Goal: Find specific page/section: Find specific page/section

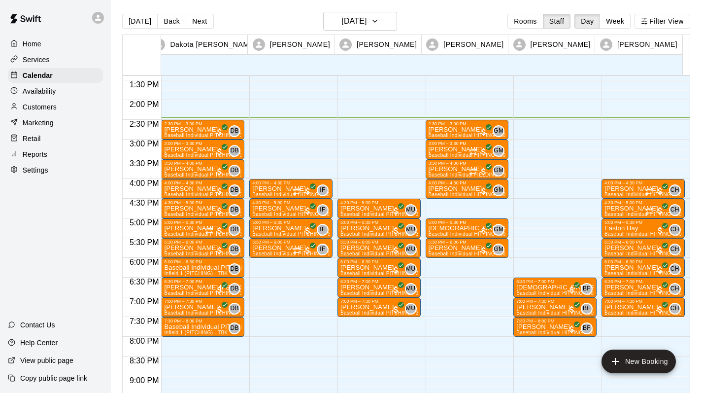
scroll to position [528, 0]
click at [464, 129] on div "[PERSON_NAME] Baseball Individual HITTING - 30 minutes (Cage 4 (HITTING) - TBK)" at bounding box center [467, 322] width 77 height 393
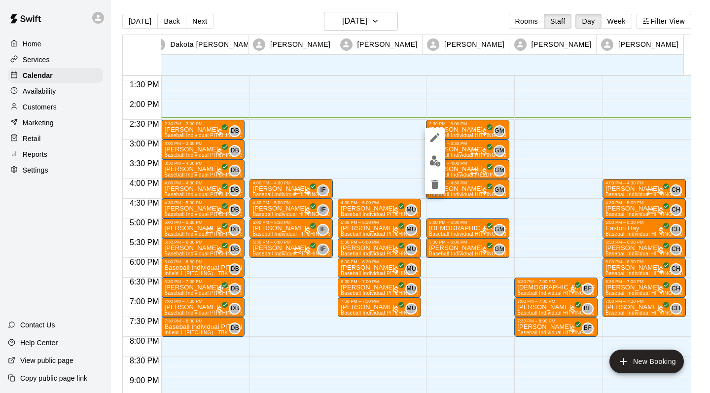
click at [660, 170] on div at bounding box center [355, 196] width 710 height 393
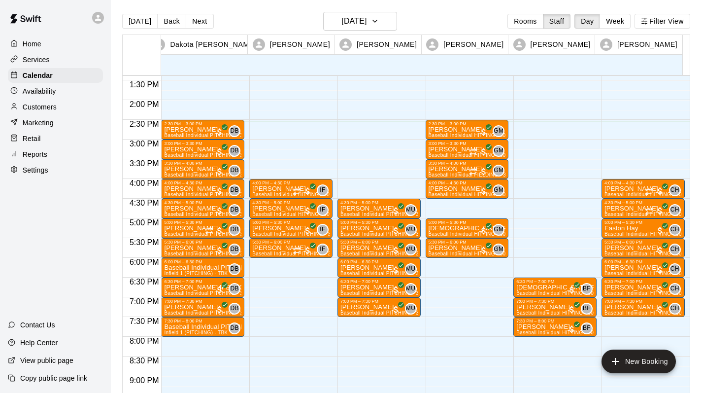
click at [50, 63] on div "Services" at bounding box center [55, 59] width 95 height 15
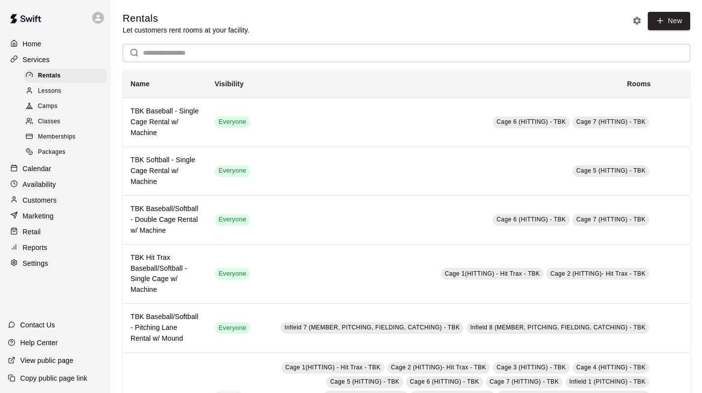
click at [61, 157] on span "Packages" at bounding box center [52, 152] width 28 height 10
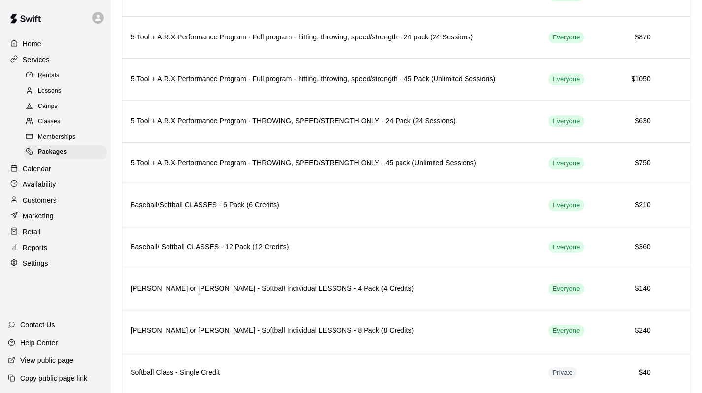
scroll to position [331, 0]
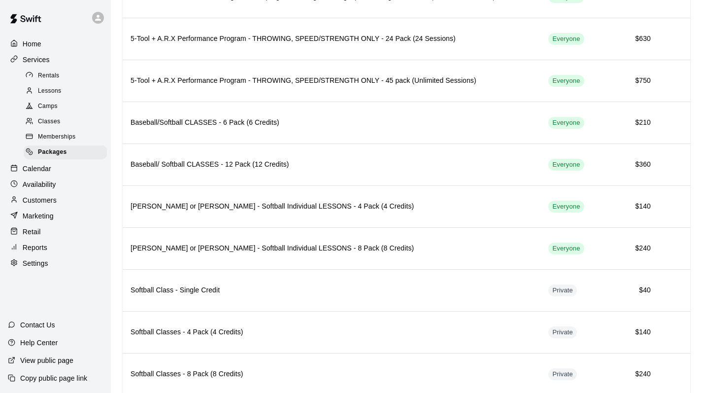
click at [58, 142] on span "Memberships" at bounding box center [56, 137] width 37 height 10
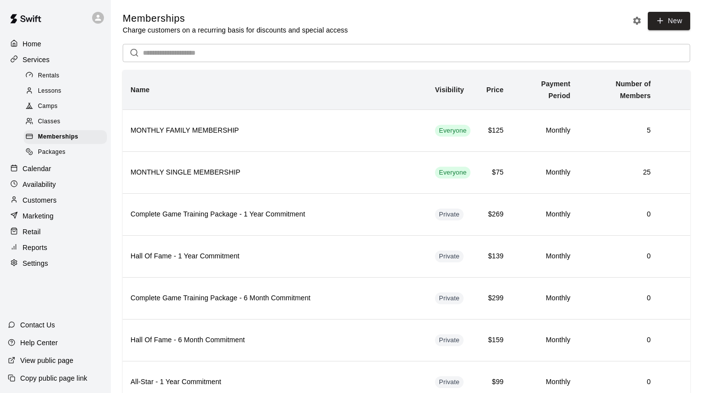
click at [54, 157] on span "Packages" at bounding box center [52, 152] width 28 height 10
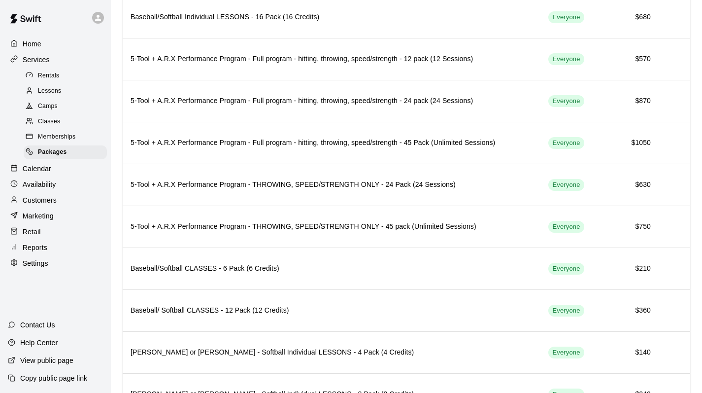
scroll to position [182, 0]
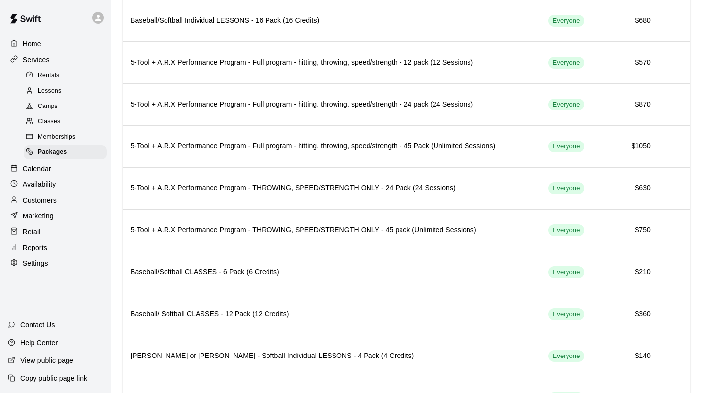
click at [205, 101] on h6 "5-Tool + A.R.X Performance Program - Full program - hitting, throwing, speed/st…" at bounding box center [332, 104] width 402 height 11
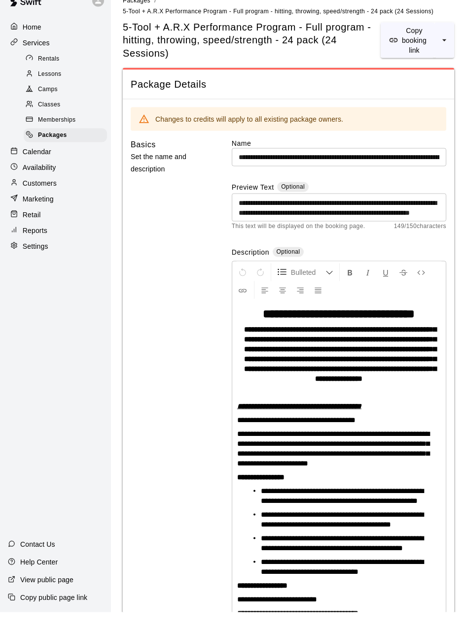
click at [62, 159] on div "Packages" at bounding box center [65, 152] width 83 height 14
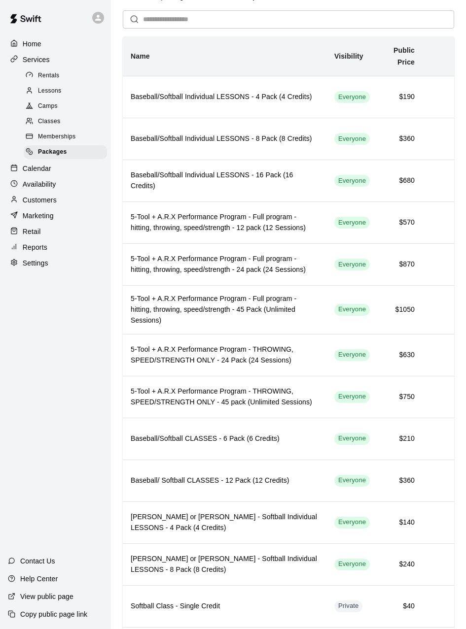
scroll to position [31, 0]
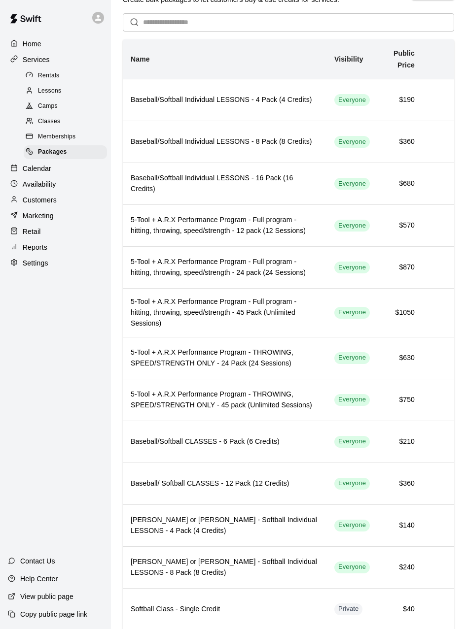
click at [227, 275] on h6 "5-Tool + A.R.X Performance Program - Full program - hitting, throwing, speed/st…" at bounding box center [225, 268] width 188 height 22
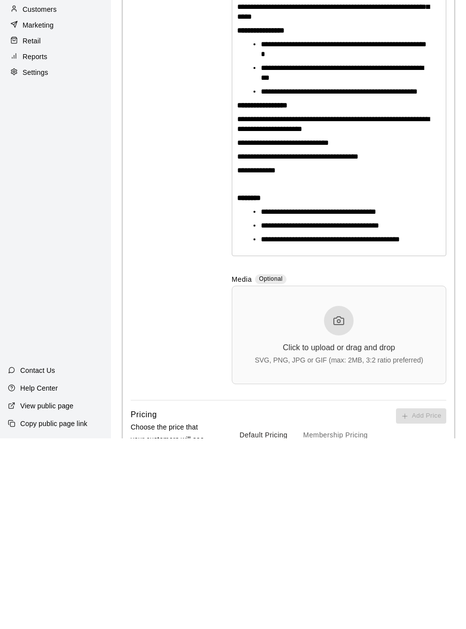
scroll to position [557, 0]
